Goal: Task Accomplishment & Management: Use online tool/utility

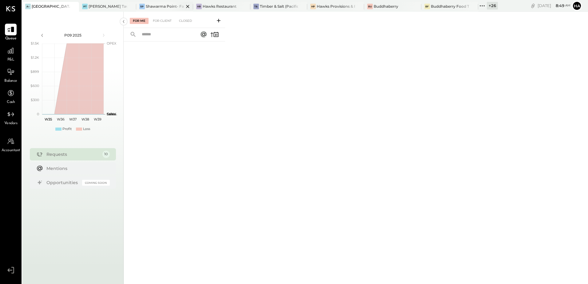
click at [165, 6] on div "Shawarma Point- Fareground" at bounding box center [165, 6] width 38 height 5
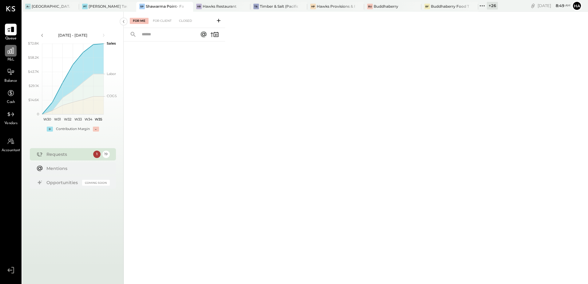
click at [12, 53] on icon at bounding box center [11, 51] width 6 height 6
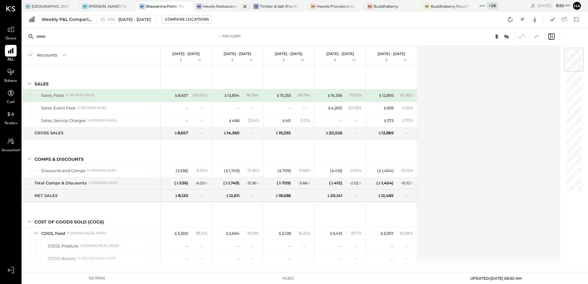
click at [214, 7] on div "Hawks Restaurant" at bounding box center [220, 6] width 34 height 5
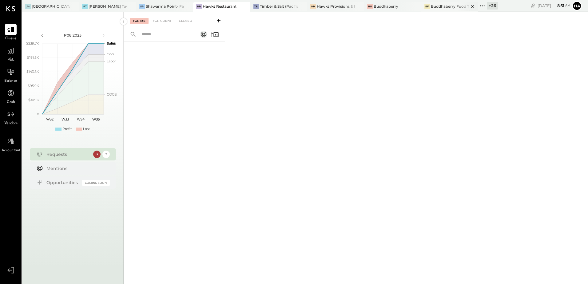
click at [451, 6] on div "Buddhaberry Food Truck" at bounding box center [450, 6] width 38 height 5
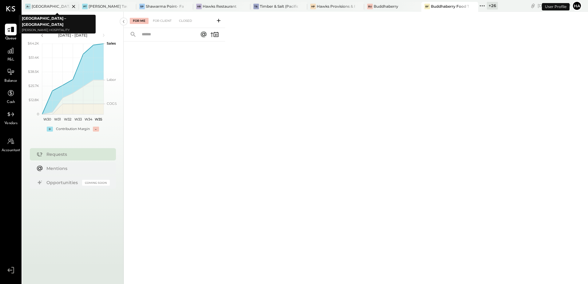
click at [73, 6] on icon at bounding box center [73, 6] width 3 height 3
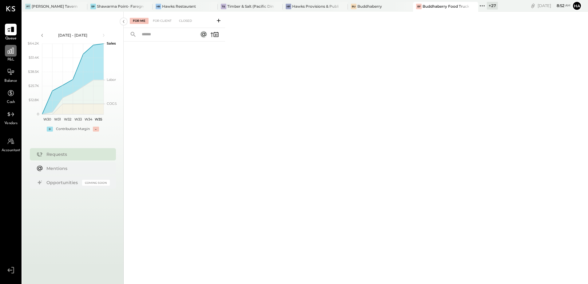
click at [13, 52] on icon at bounding box center [11, 51] width 8 height 8
